Goal: Browse casually: Explore the website without a specific task or goal

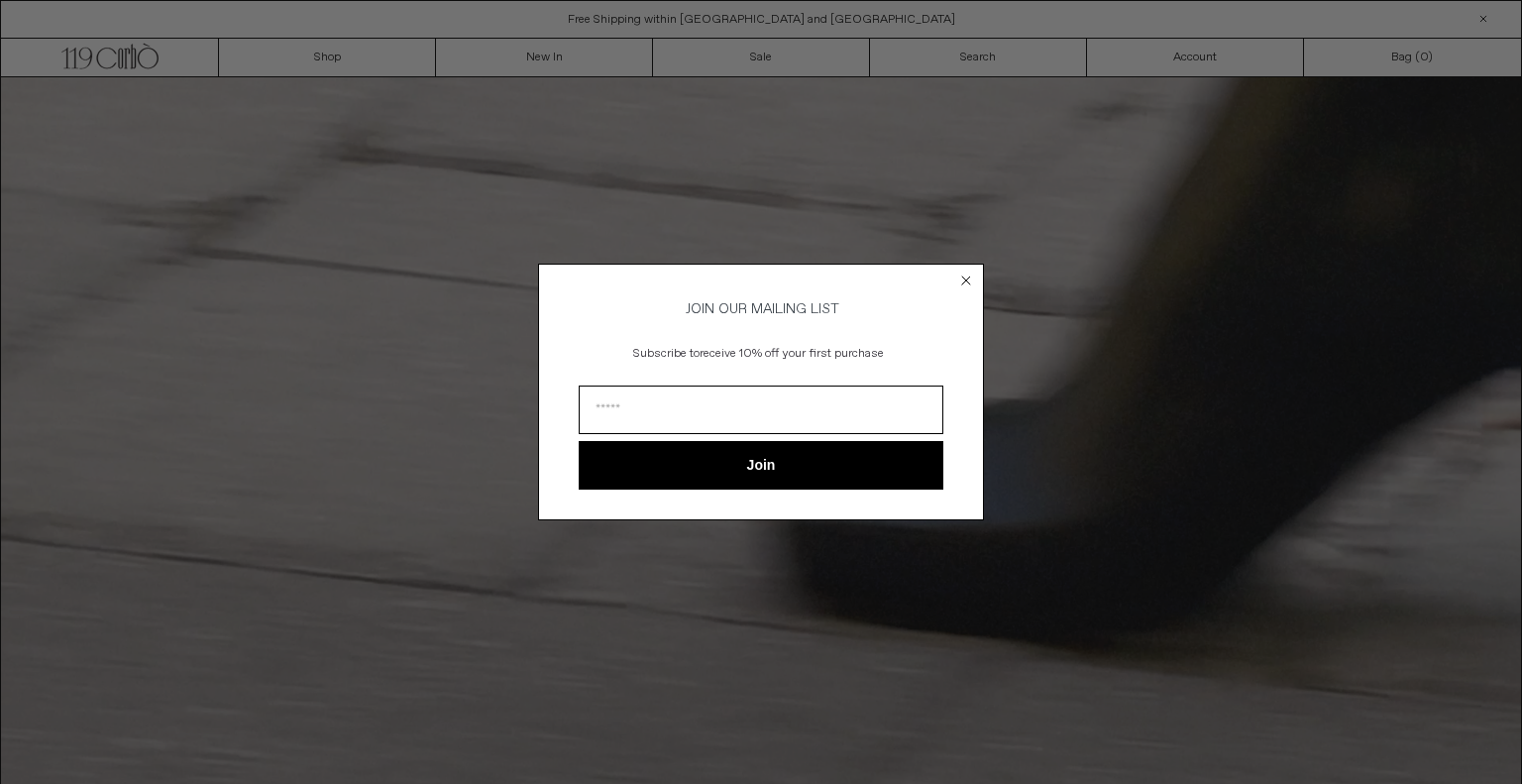
click at [966, 277] on icon "Close dialog" at bounding box center [967, 280] width 8 height 8
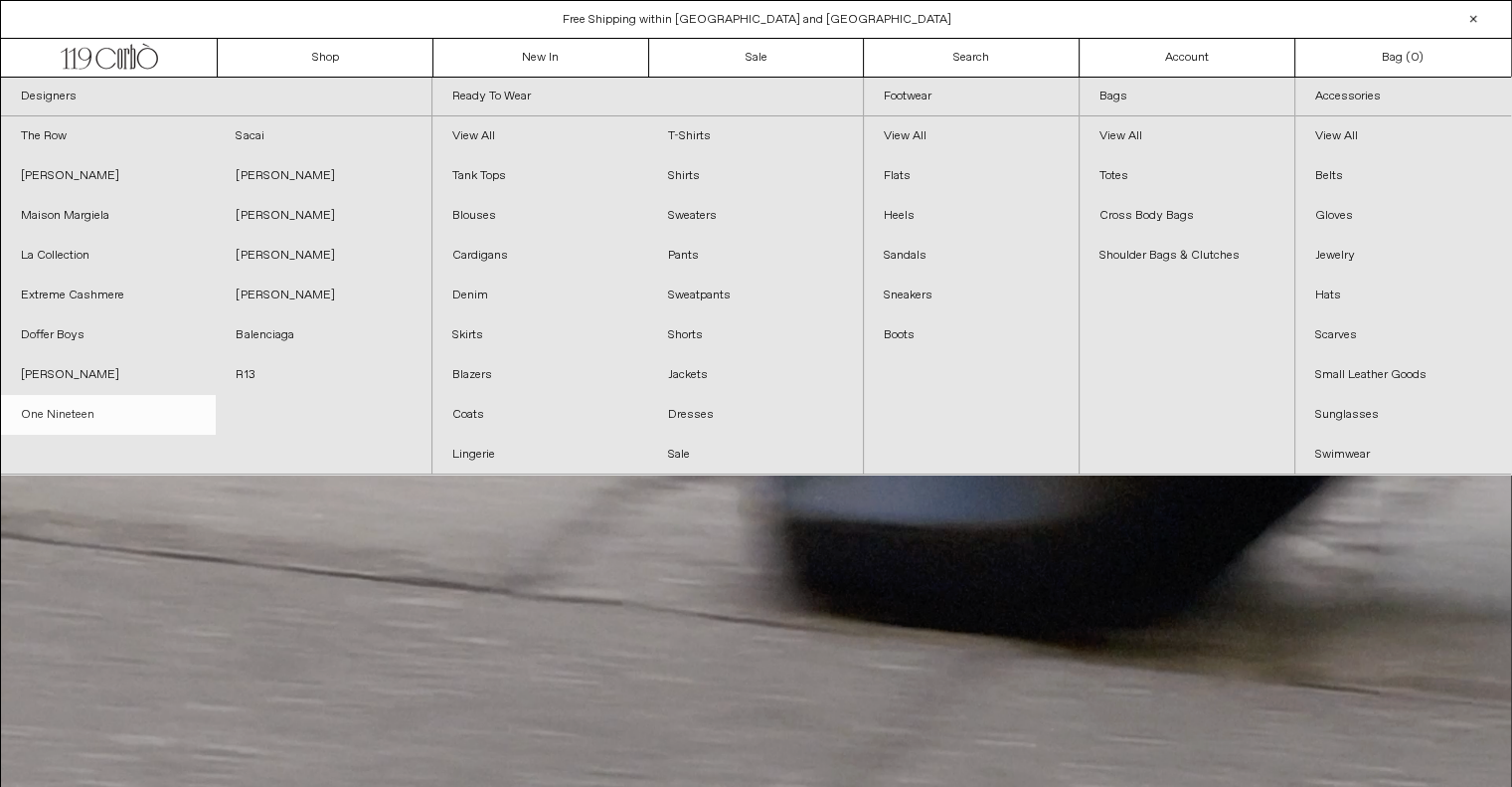
click at [58, 412] on link "One Nineteen" at bounding box center [108, 415] width 215 height 40
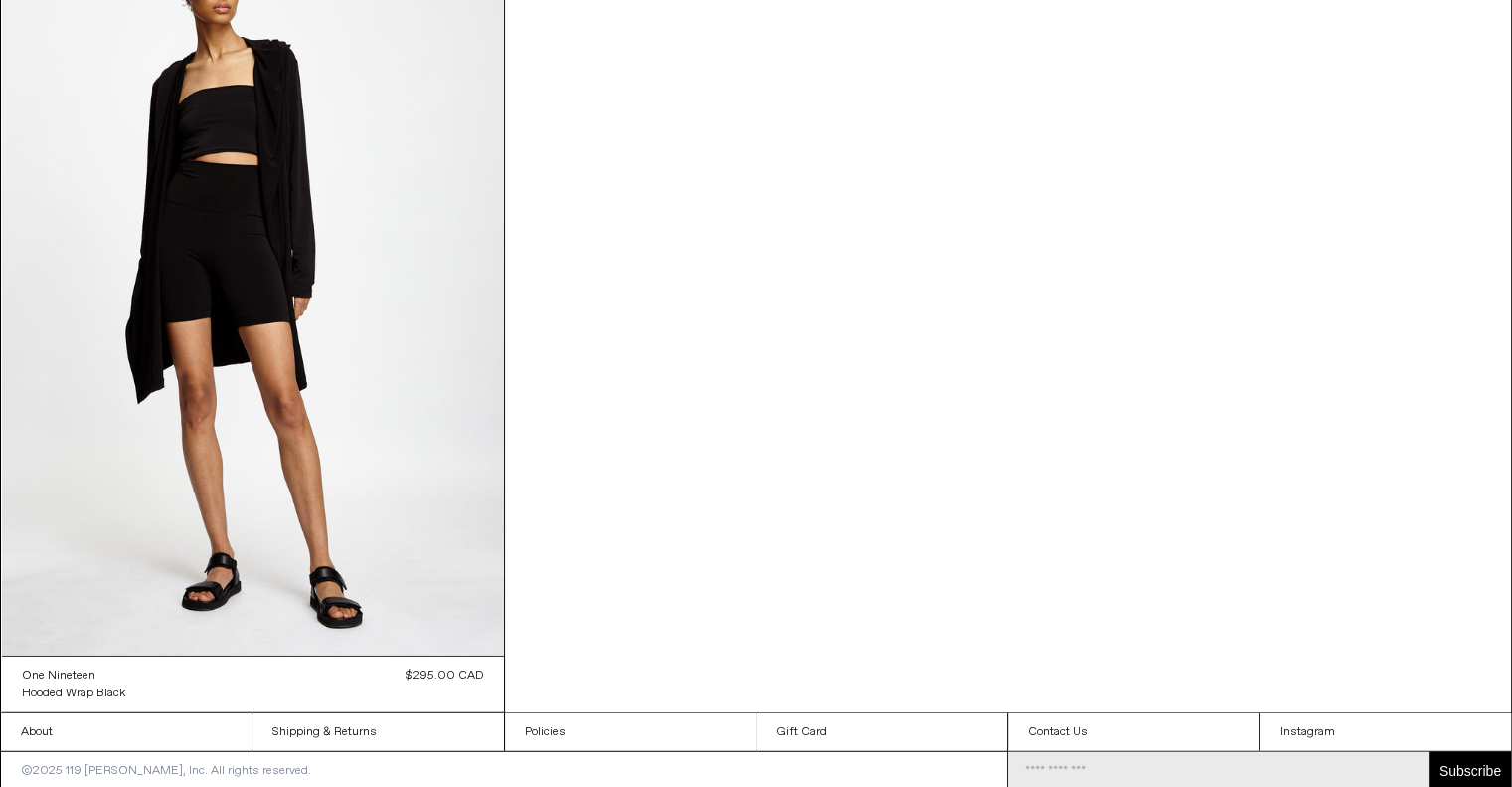
scroll to position [5087, 0]
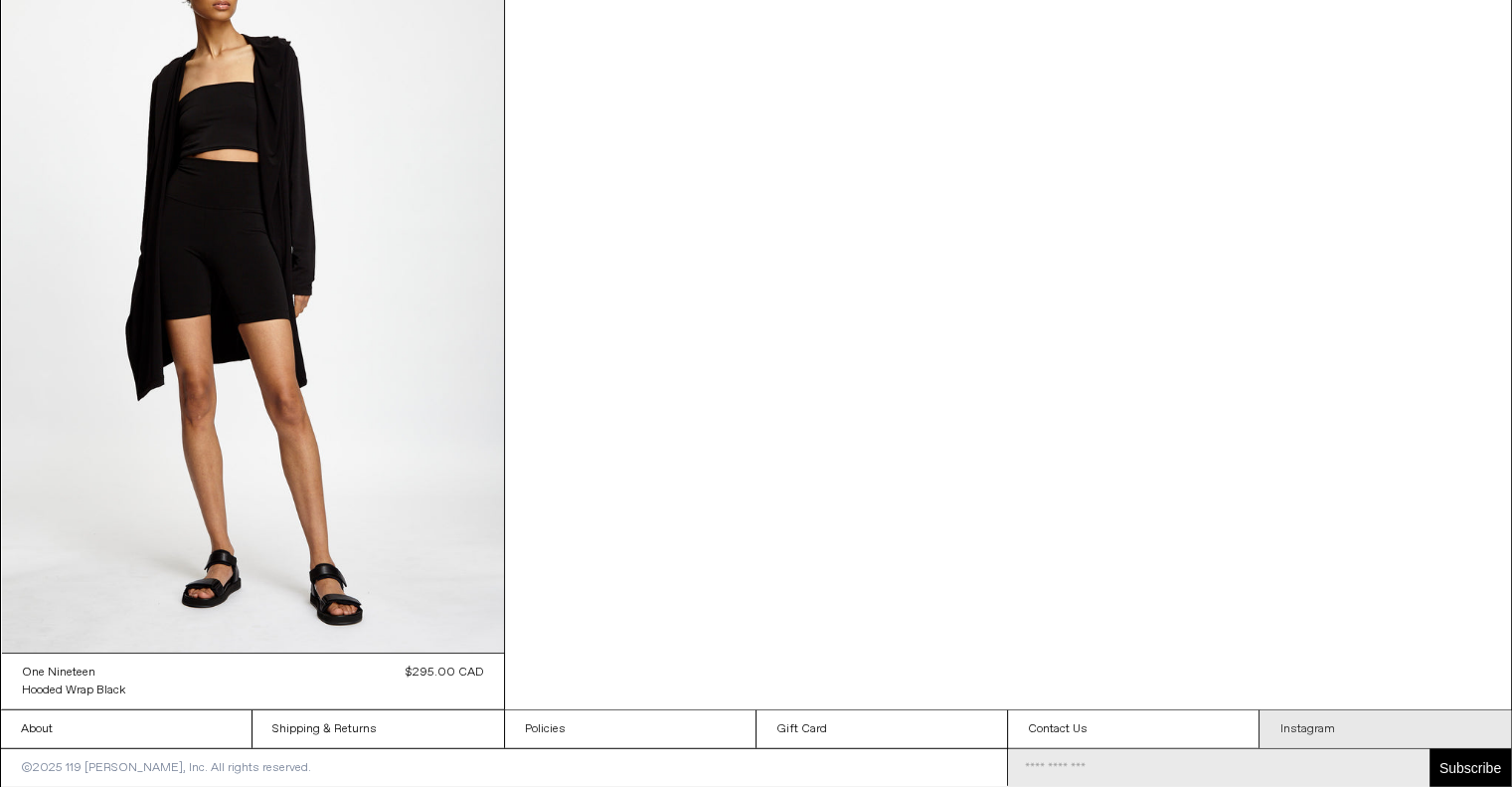
click at [1300, 727] on link "Instagram" at bounding box center [1385, 729] width 252 height 38
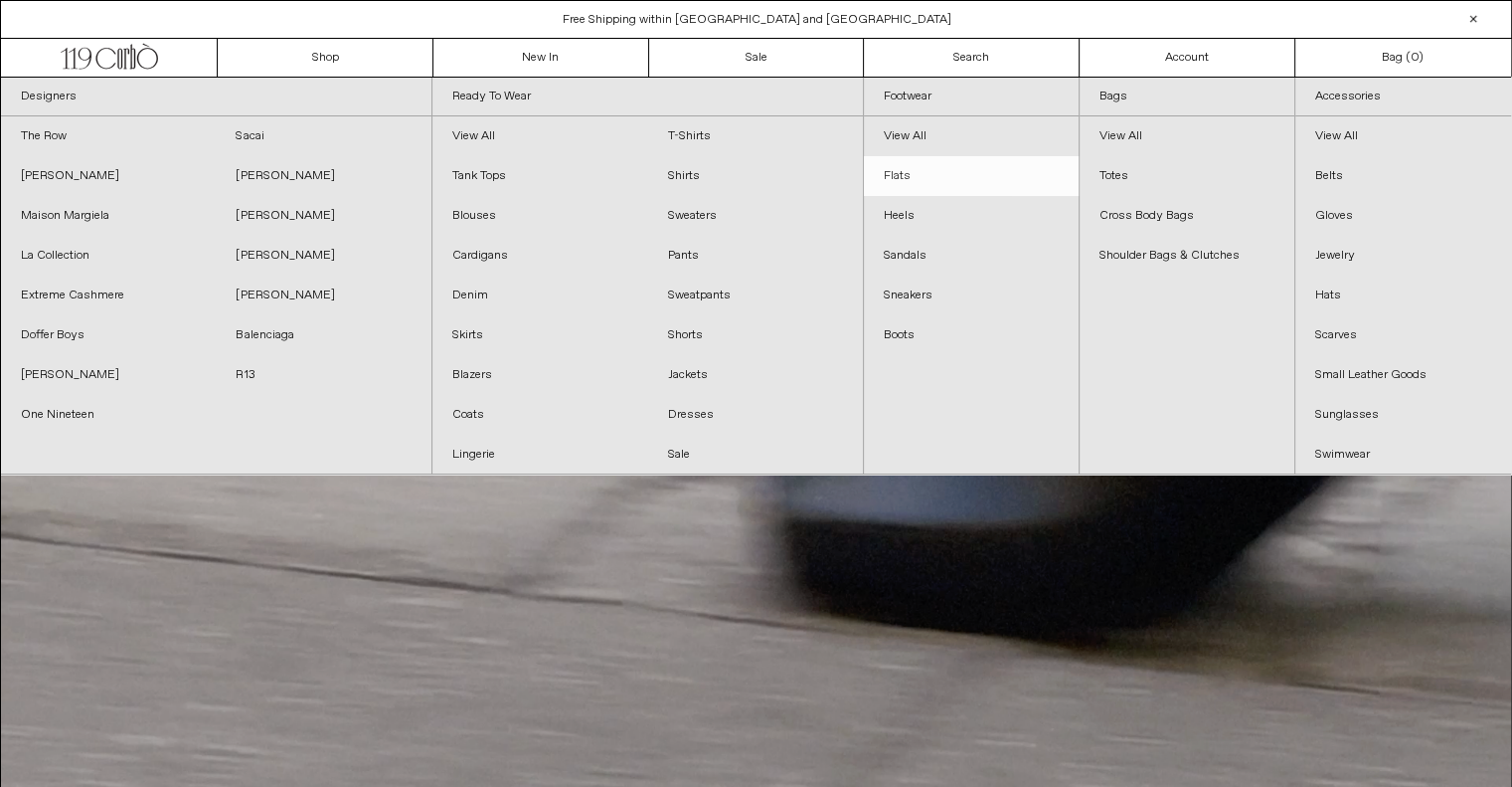
click at [904, 168] on link "Flats" at bounding box center [972, 176] width 215 height 40
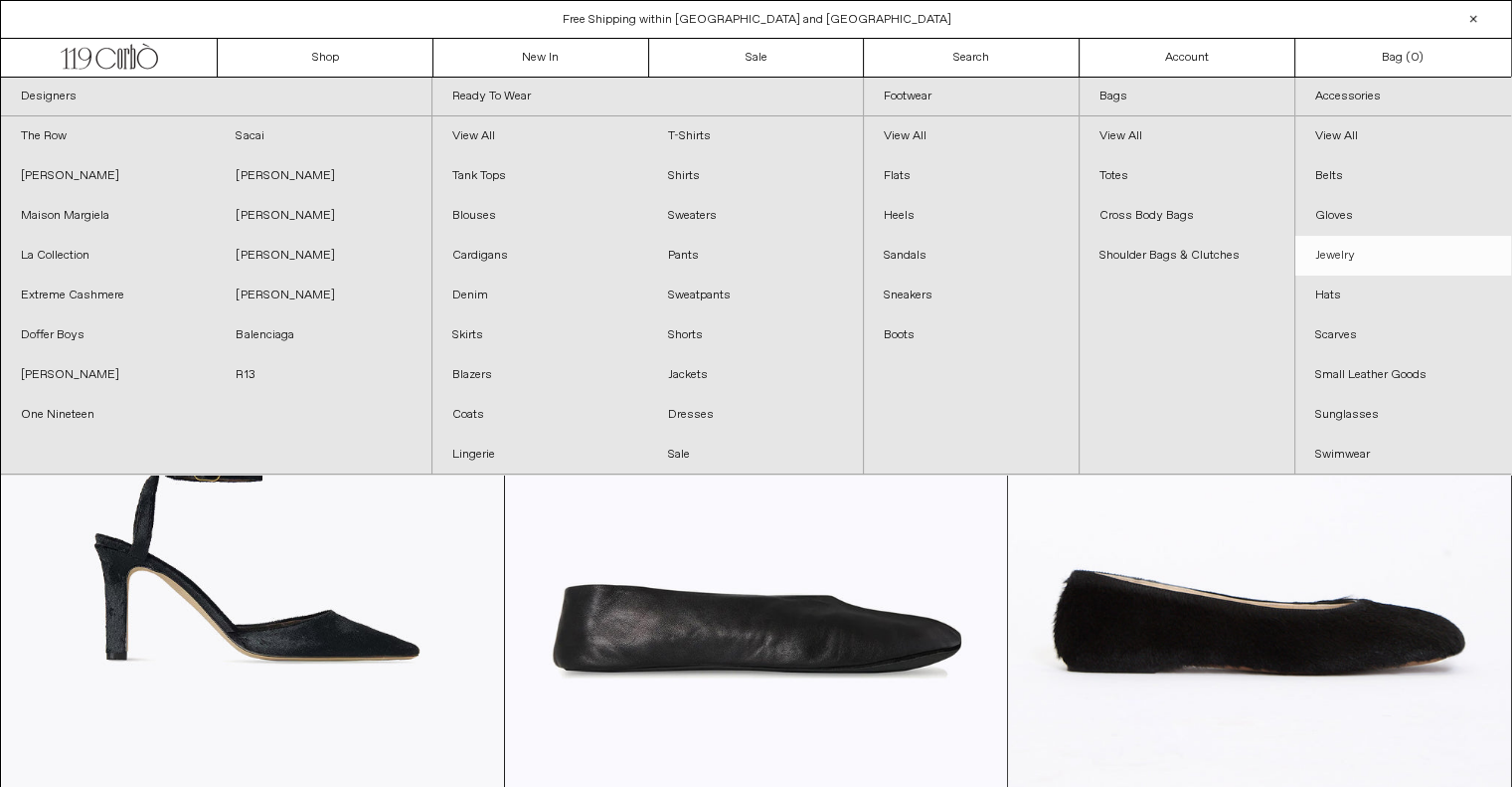
click at [1343, 247] on link "Jewelry" at bounding box center [1403, 256] width 216 height 40
